Goal: Use online tool/utility: Utilize a website feature to perform a specific function

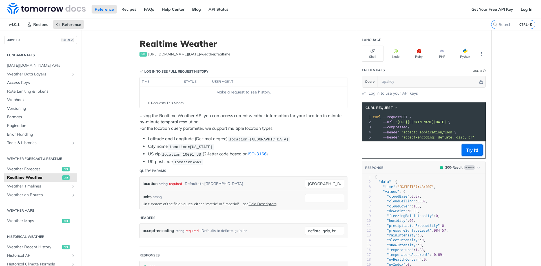
click at [468, 156] on button "Try It!" at bounding box center [471, 150] width 21 height 11
click at [439, 96] on div "Log in to use your API keys" at bounding box center [424, 93] width 124 height 6
click at [416, 86] on input "text" at bounding box center [428, 81] width 99 height 11
click at [262, 178] on div "location string required Defaults to [GEOGRAPHIC_DATA]" at bounding box center [243, 184] width 207 height 14
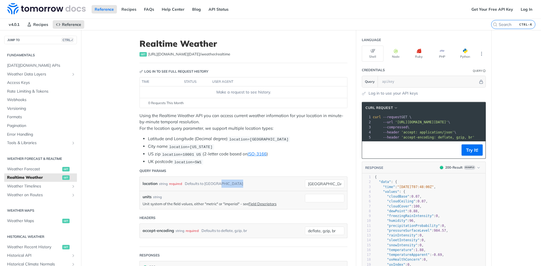
click at [262, 178] on div "location string required Defaults to [GEOGRAPHIC_DATA]" at bounding box center [243, 184] width 207 height 14
click at [321, 188] on div "location string required Defaults to [GEOGRAPHIC_DATA]" at bounding box center [243, 184] width 207 height 14
click at [326, 177] on div "location string required Defaults to [GEOGRAPHIC_DATA]" at bounding box center [243, 184] width 207 height 14
click at [329, 191] on div "units string Unit system of the field values, either "metric" or "imperial" - s…" at bounding box center [243, 200] width 207 height 18
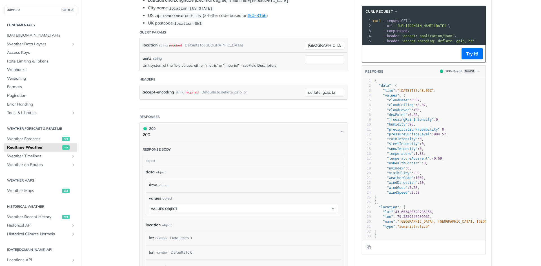
scroll to position [141, 0]
